Goal: Information Seeking & Learning: Check status

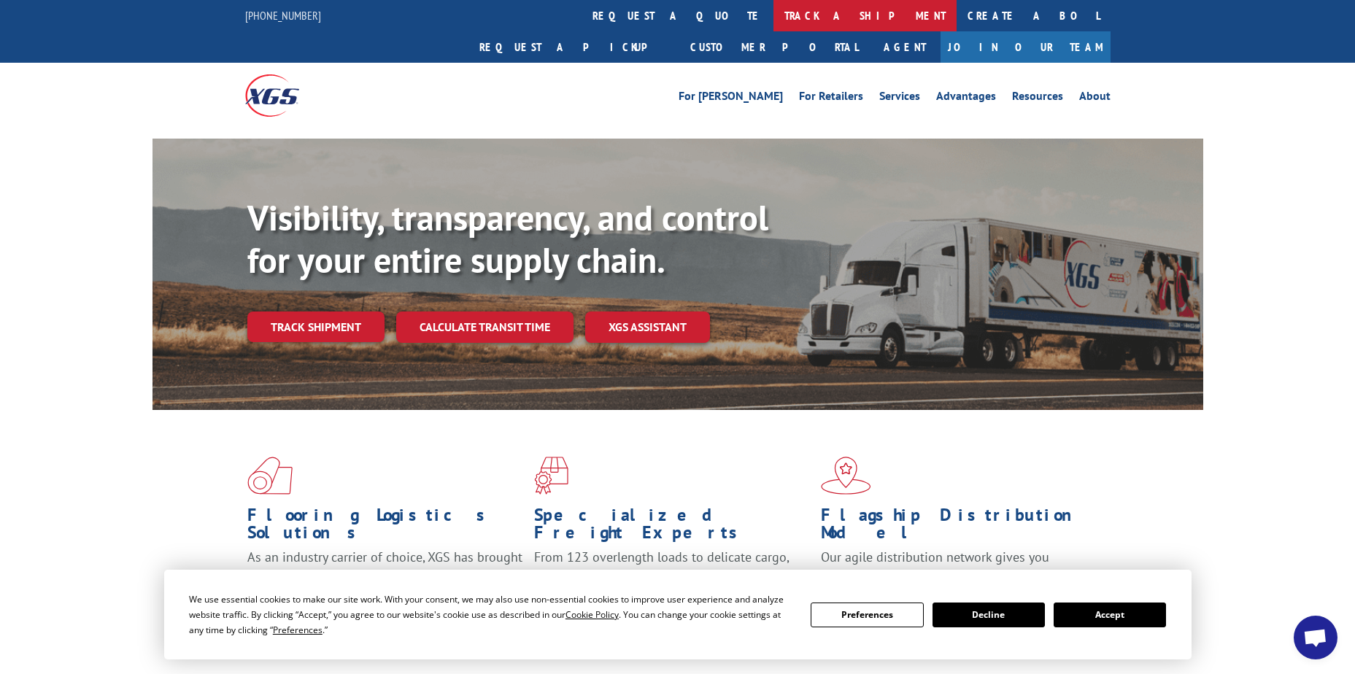
click at [774, 13] on link "track a shipment" at bounding box center [865, 15] width 183 height 31
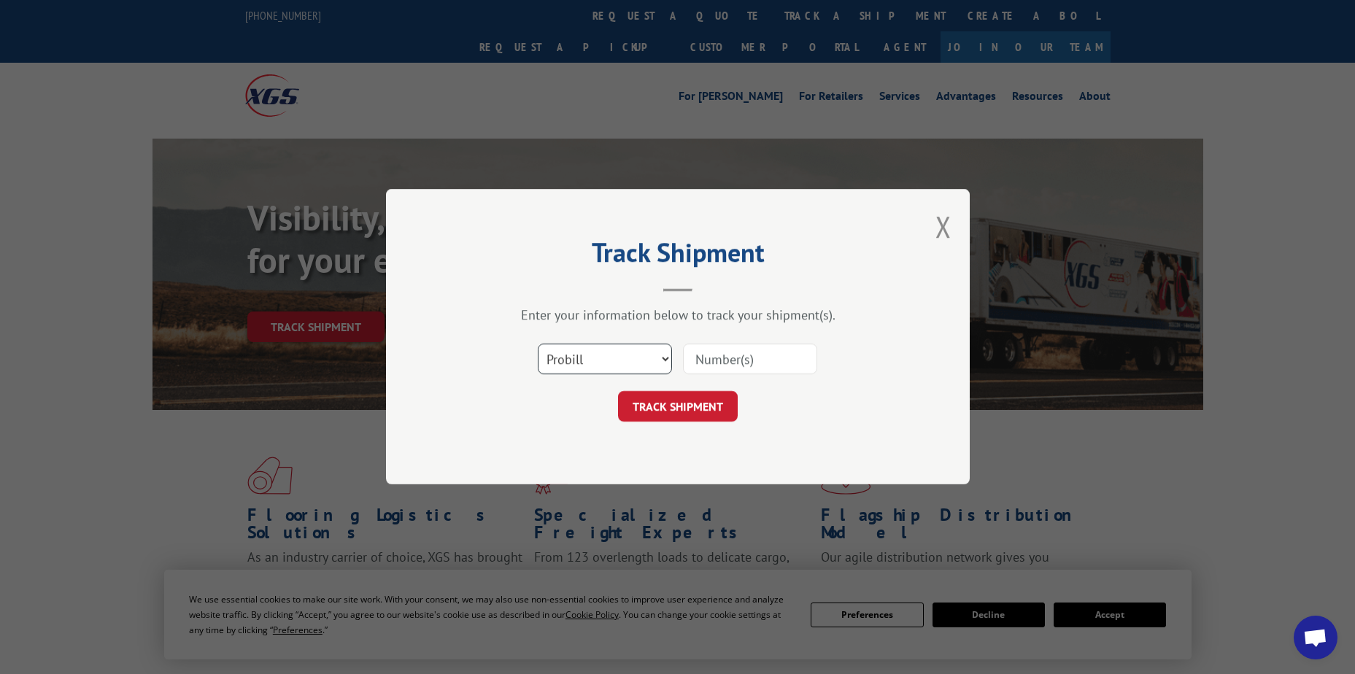
drag, startPoint x: 598, startPoint y: 361, endPoint x: 593, endPoint y: 384, distance: 23.2
click at [593, 384] on form "Select category... Probill BOL PO TRACK SHIPMENT" at bounding box center [678, 379] width 438 height 87
select select "po"
click at [538, 344] on select "Select category... Probill BOL PO" at bounding box center [605, 359] width 134 height 31
click at [704, 349] on input at bounding box center [750, 359] width 134 height 31
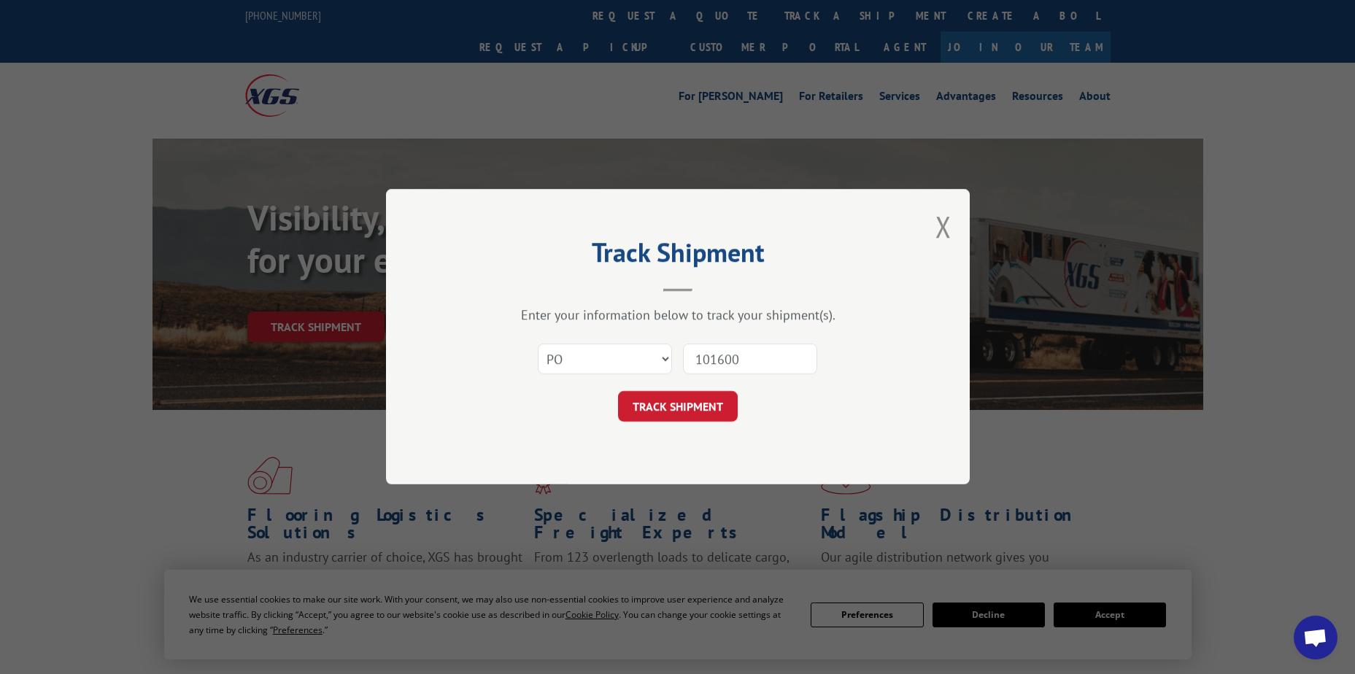
type input "1016009"
click button "TRACK SHIPMENT" at bounding box center [678, 407] width 120 height 31
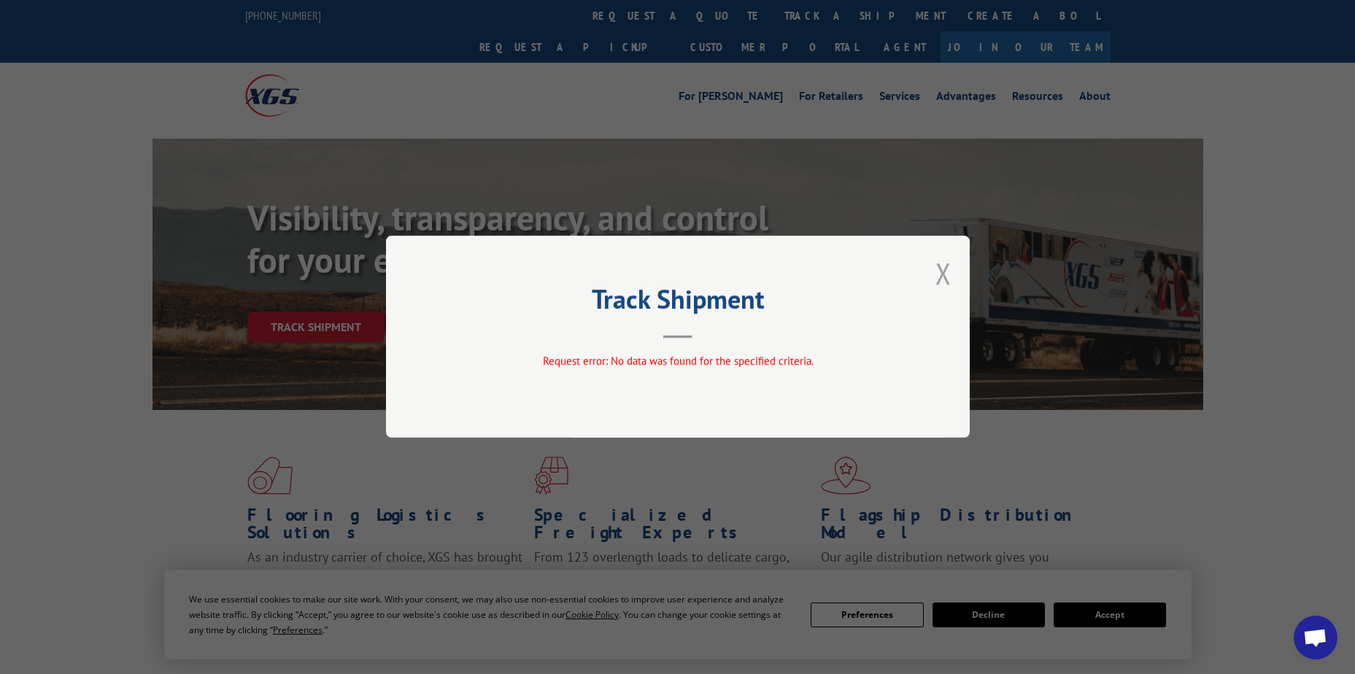
click at [947, 274] on button "Close modal" at bounding box center [944, 273] width 16 height 39
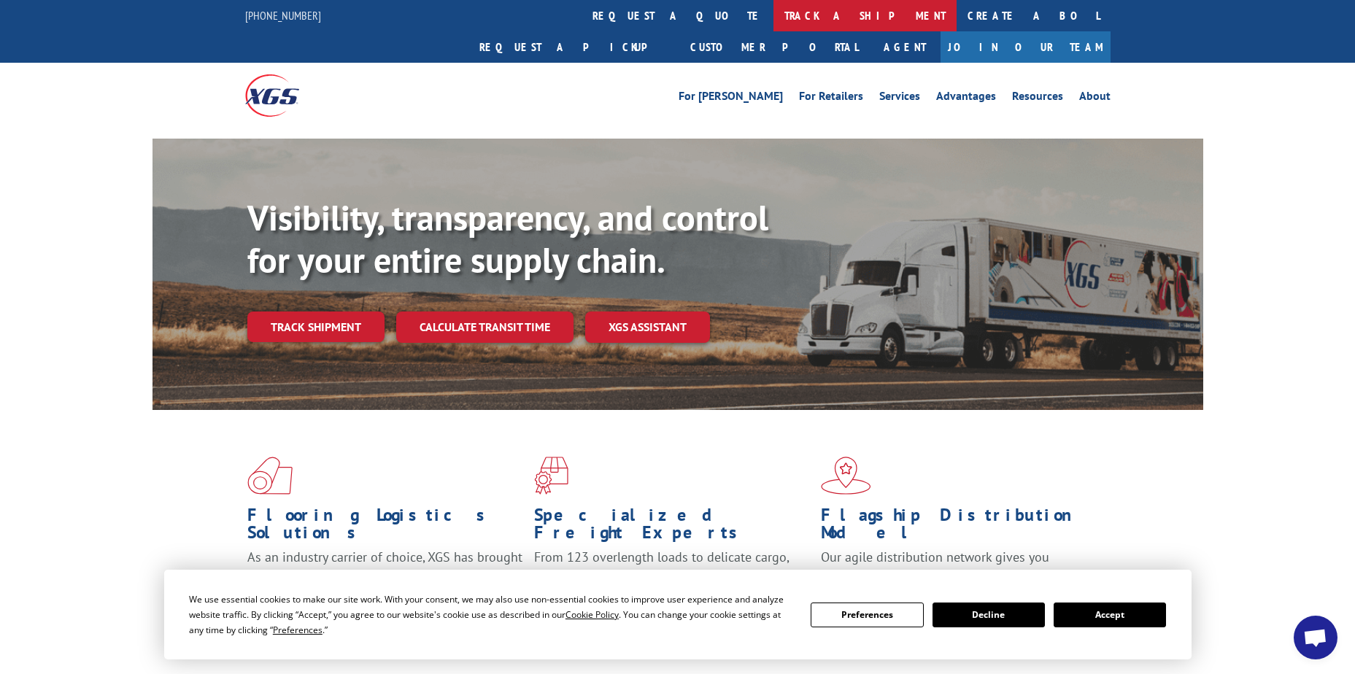
click at [774, 13] on link "track a shipment" at bounding box center [865, 15] width 183 height 31
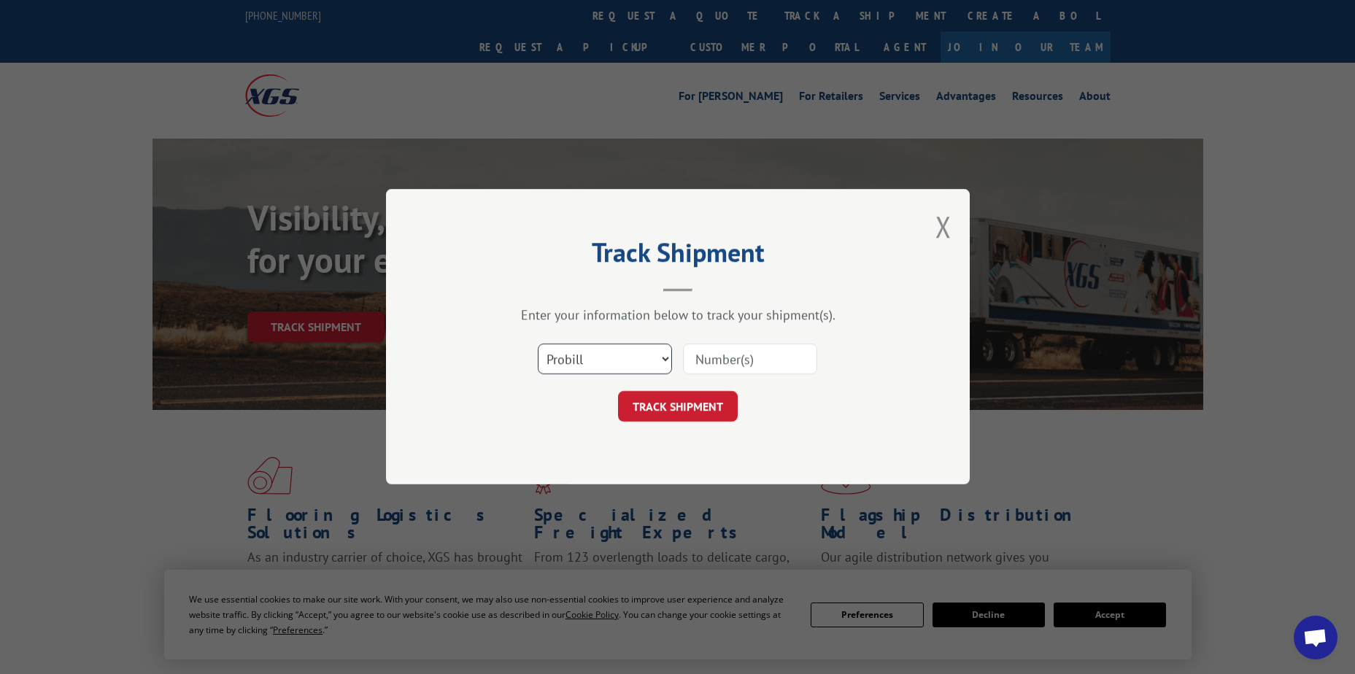
click at [615, 358] on select "Select category... Probill BOL PO" at bounding box center [605, 359] width 134 height 31
select select "po"
click at [538, 344] on select "Select category... Probill BOL PO" at bounding box center [605, 359] width 134 height 31
click at [712, 358] on input at bounding box center [750, 359] width 134 height 31
click at [731, 358] on input at bounding box center [750, 359] width 134 height 31
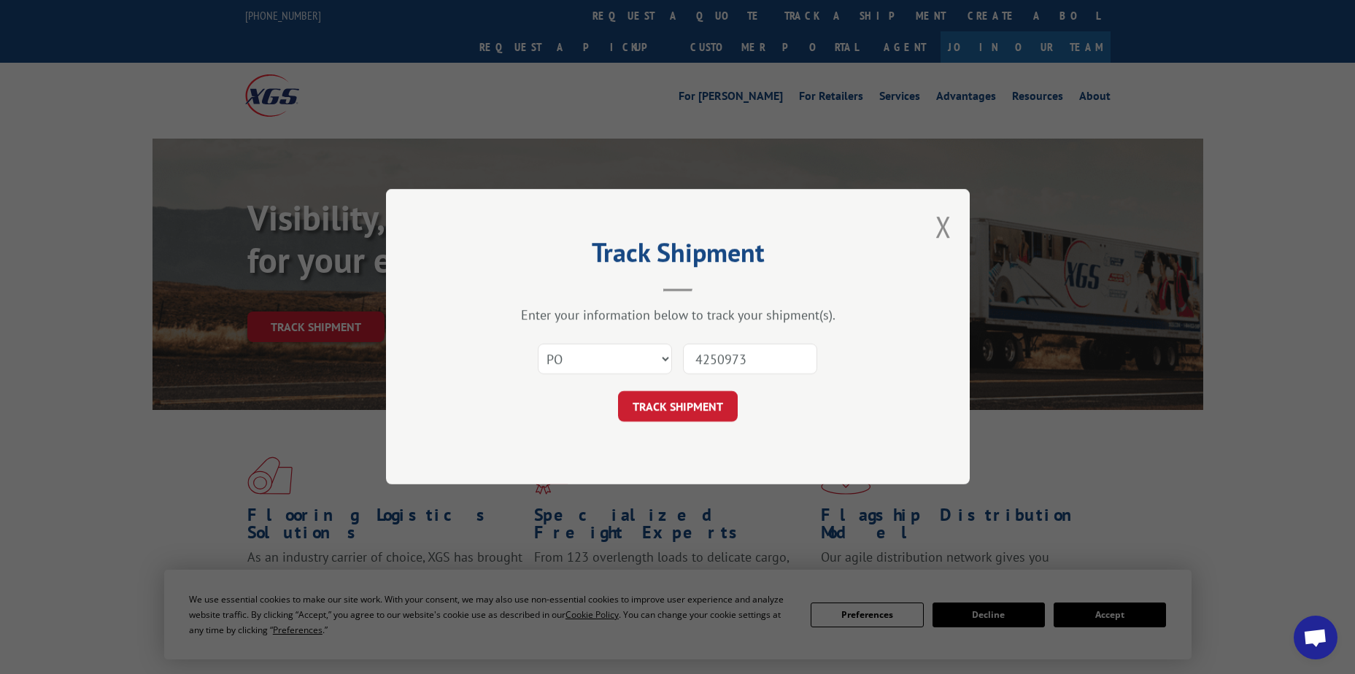
type input "42509735"
click button "TRACK SHIPMENT" at bounding box center [678, 407] width 120 height 31
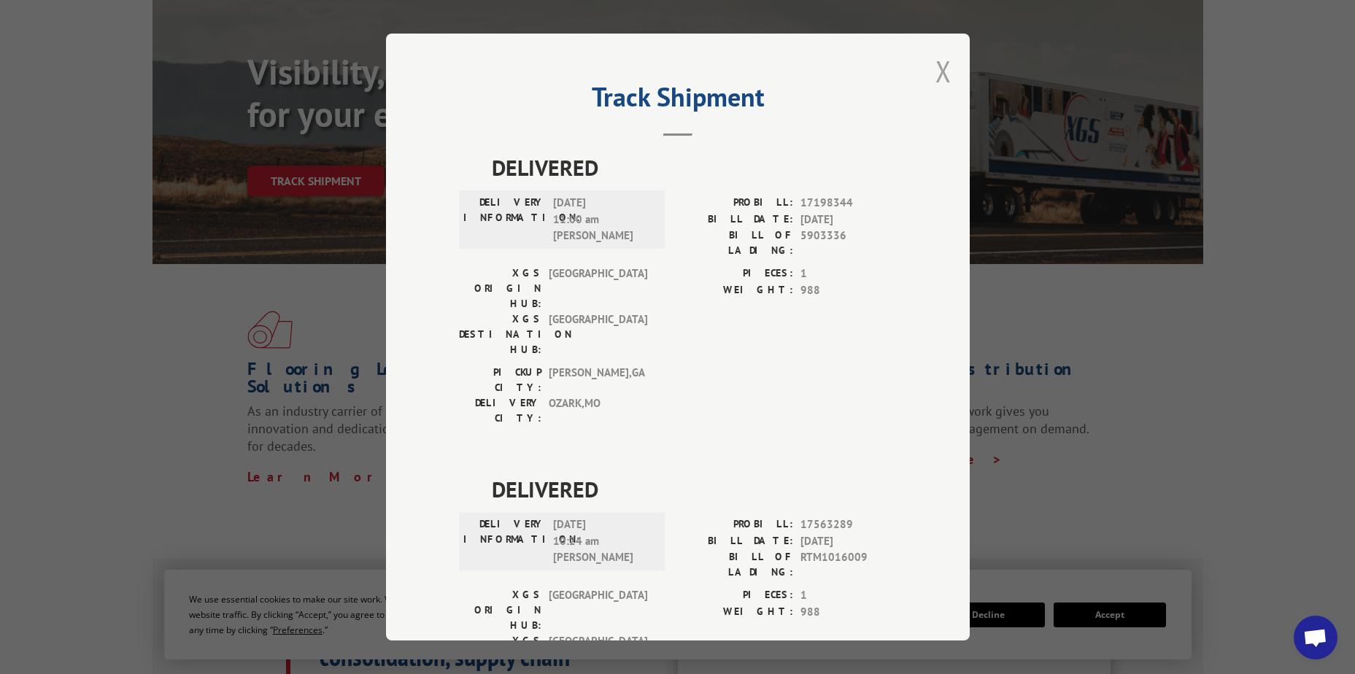
click at [936, 72] on button "Close modal" at bounding box center [944, 71] width 16 height 39
